Goal: Information Seeking & Learning: Learn about a topic

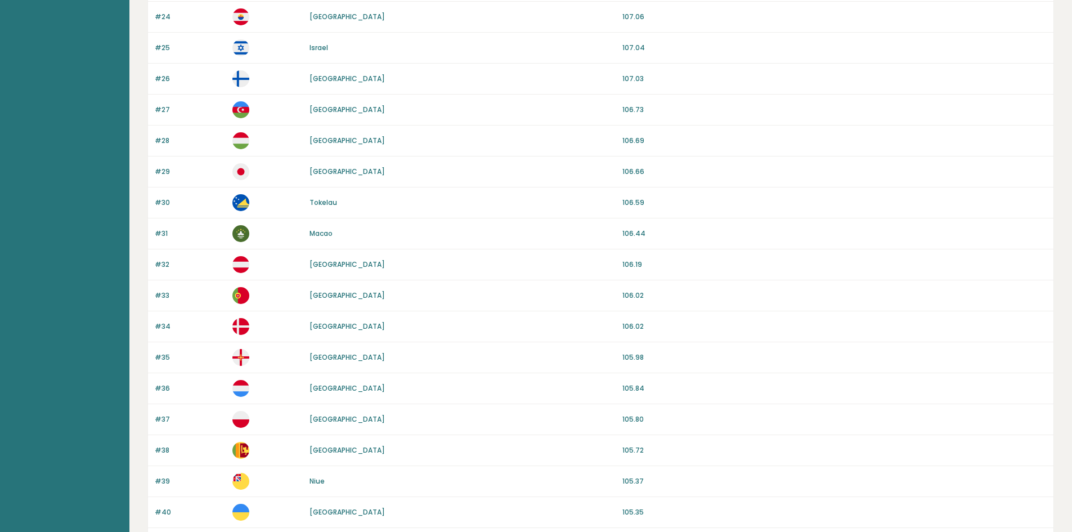
scroll to position [930, 0]
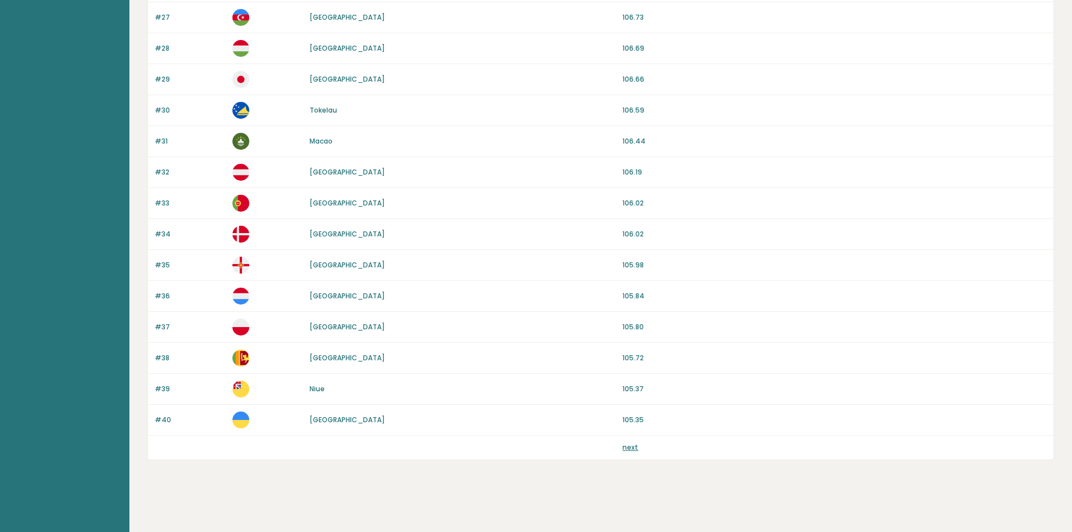
click at [632, 447] on link "next" at bounding box center [630, 447] width 16 height 10
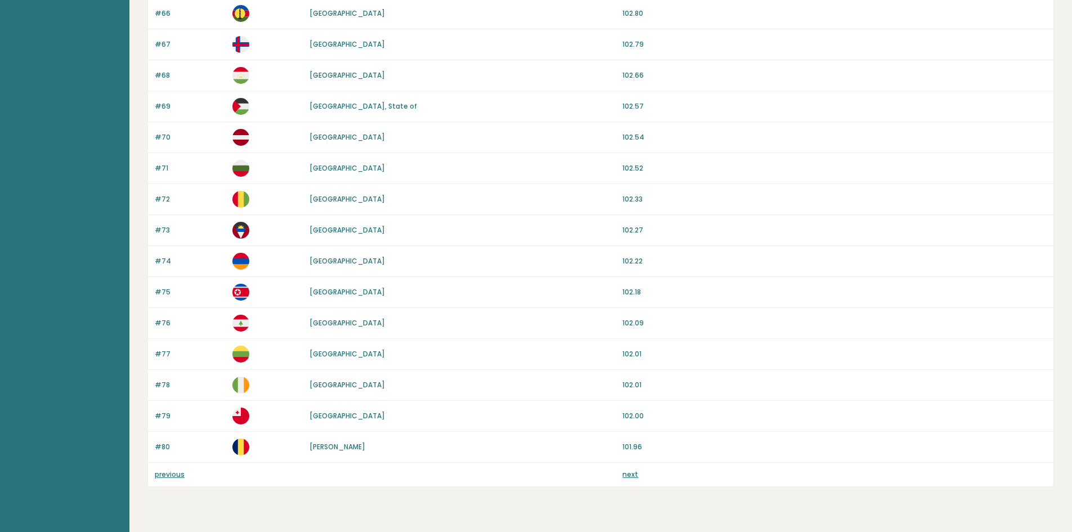
scroll to position [930, 0]
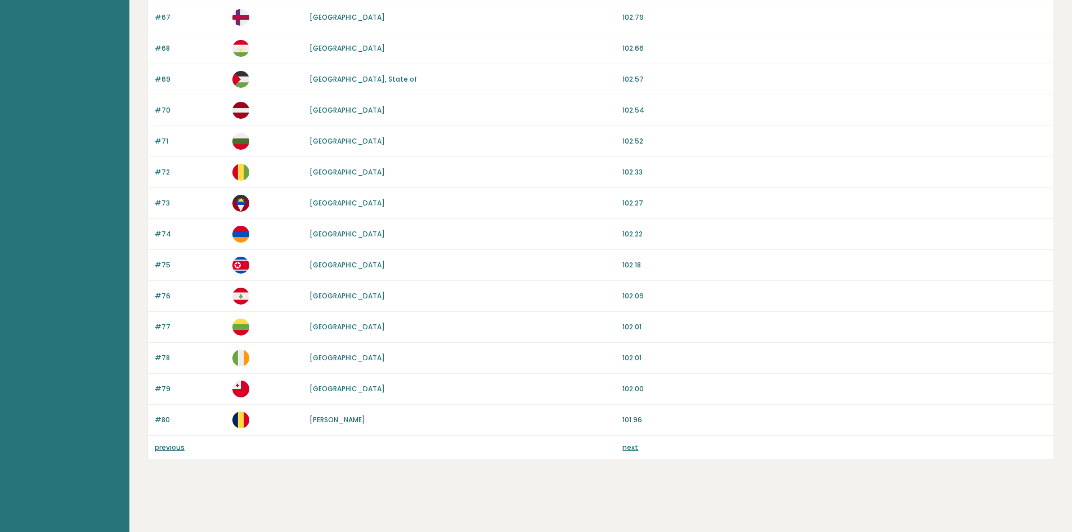
click at [632, 448] on link "next" at bounding box center [630, 447] width 16 height 10
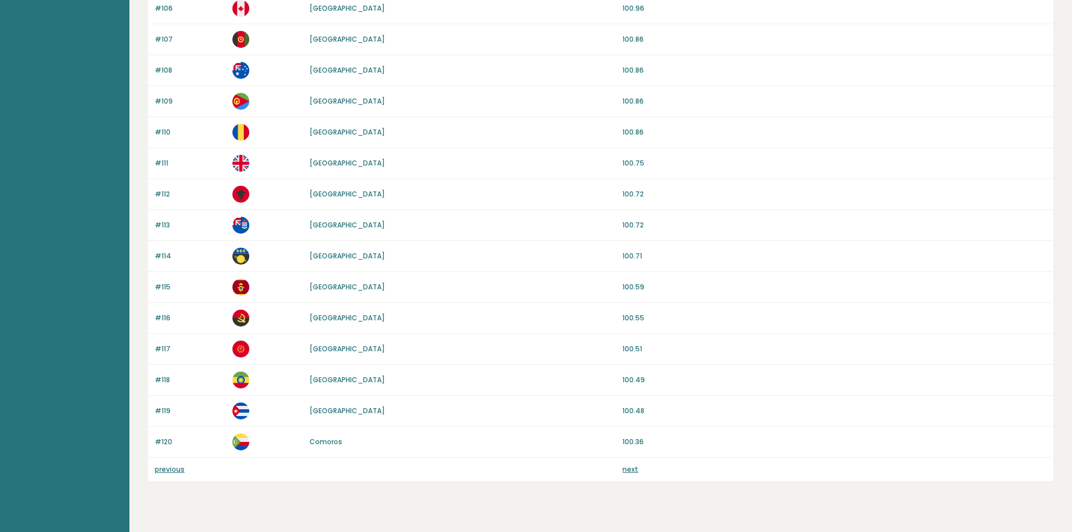
scroll to position [930, 0]
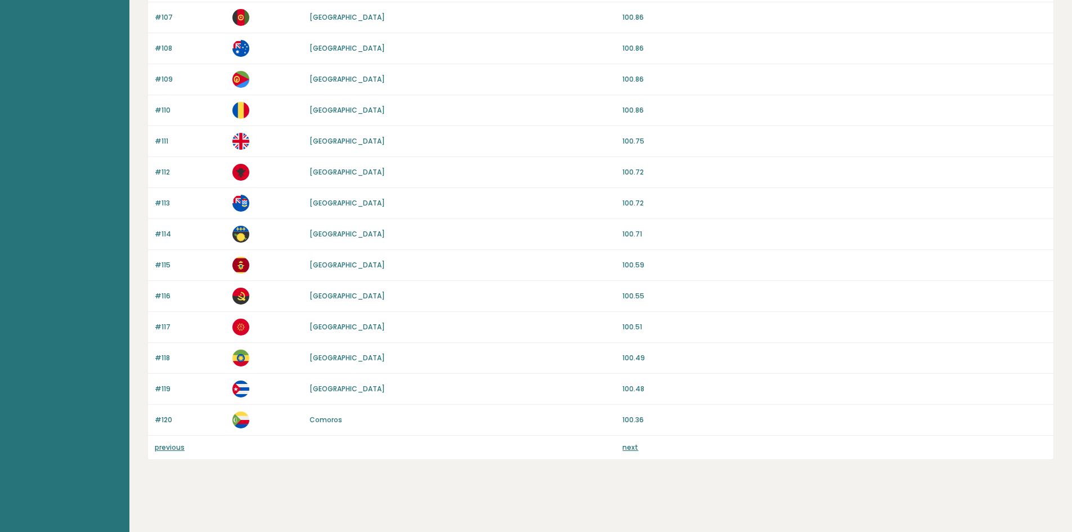
click at [630, 450] on link "next" at bounding box center [630, 447] width 16 height 10
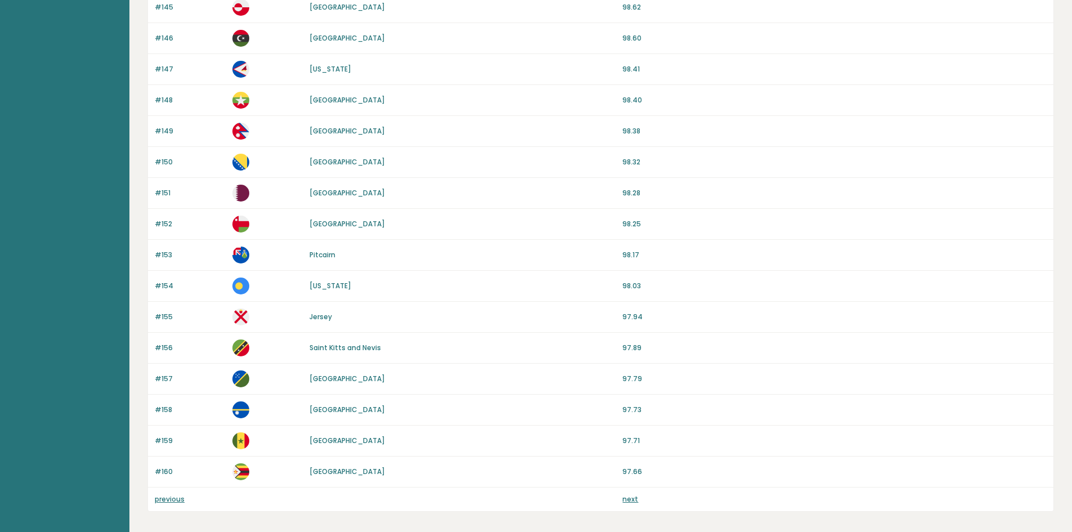
scroll to position [930, 0]
